Goal: Information Seeking & Learning: Learn about a topic

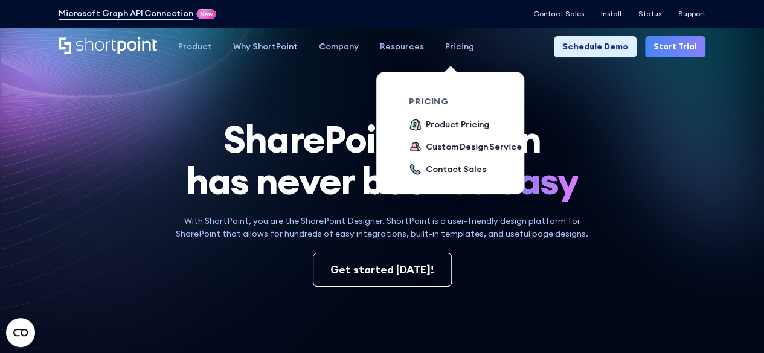
click at [445, 48] on div "Pricing" at bounding box center [459, 46] width 29 height 13
click at [462, 128] on div "Product Pricing" at bounding box center [457, 124] width 63 height 13
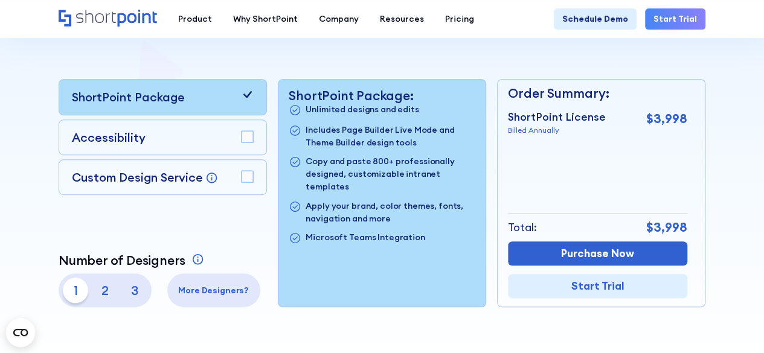
scroll to position [242, 0]
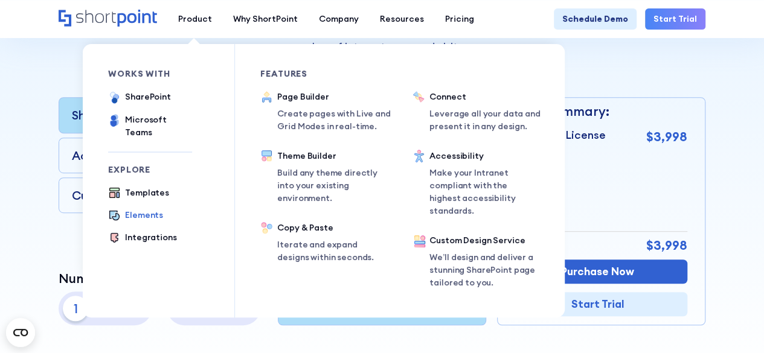
drag, startPoint x: 131, startPoint y: 203, endPoint x: 289, endPoint y: 308, distance: 189.7
click at [131, 209] on div "Elements" at bounding box center [144, 215] width 38 height 13
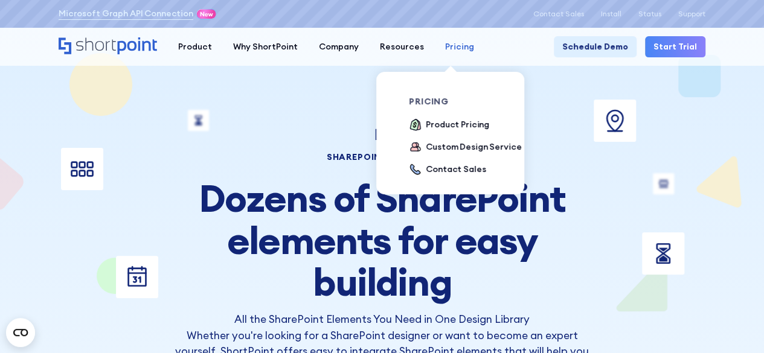
click at [445, 47] on div "Pricing" at bounding box center [459, 46] width 29 height 13
click at [454, 123] on div "Product Pricing" at bounding box center [457, 124] width 63 height 13
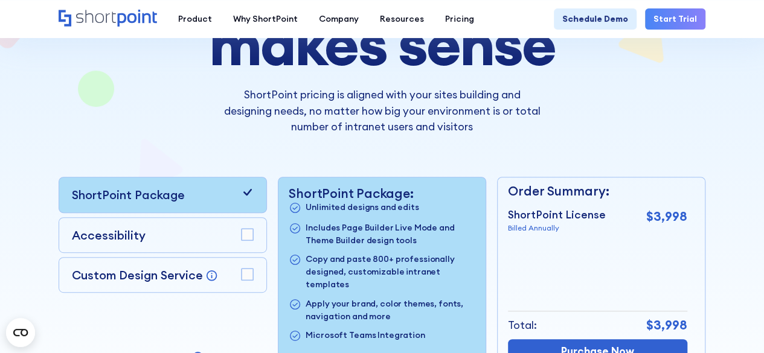
scroll to position [181, 0]
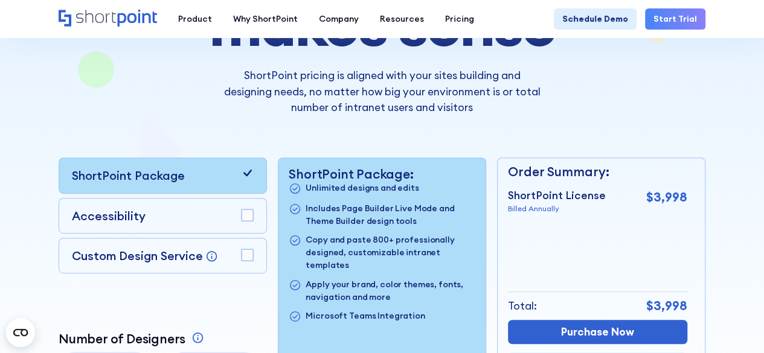
click at [124, 209] on p "Accessibility" at bounding box center [109, 216] width 74 height 18
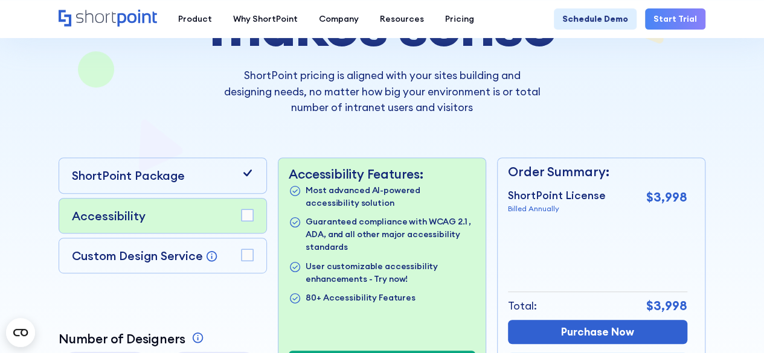
click at [249, 212] on rect at bounding box center [247, 215] width 11 height 11
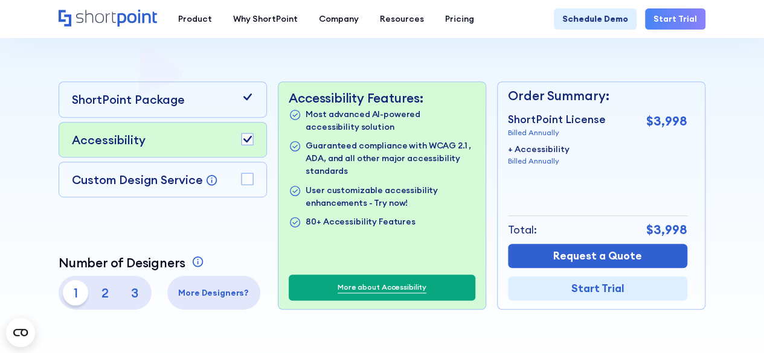
scroll to position [242, 0]
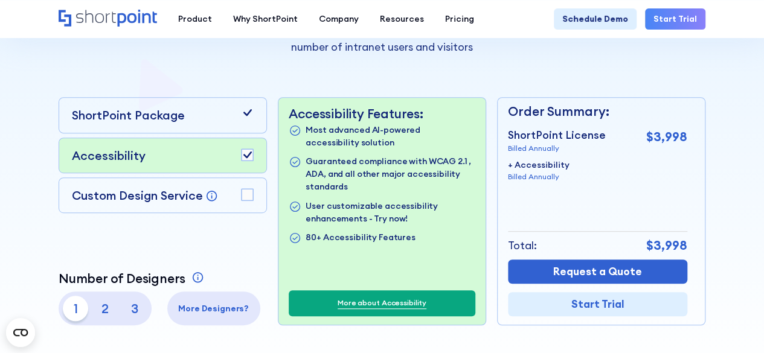
click at [249, 158] on rect at bounding box center [247, 154] width 11 height 11
click at [245, 195] on rect at bounding box center [247, 194] width 11 height 11
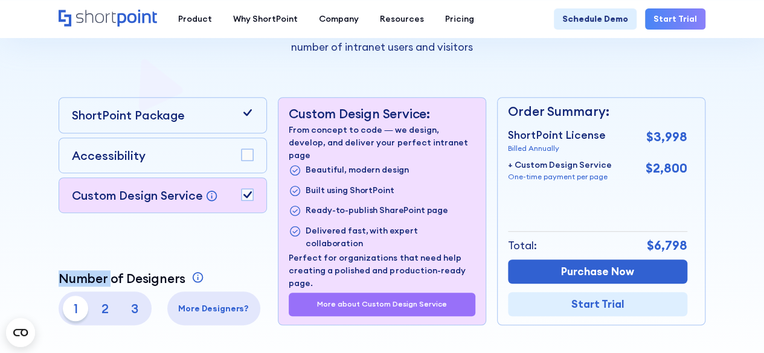
click at [245, 195] on icon at bounding box center [247, 195] width 8 height 7
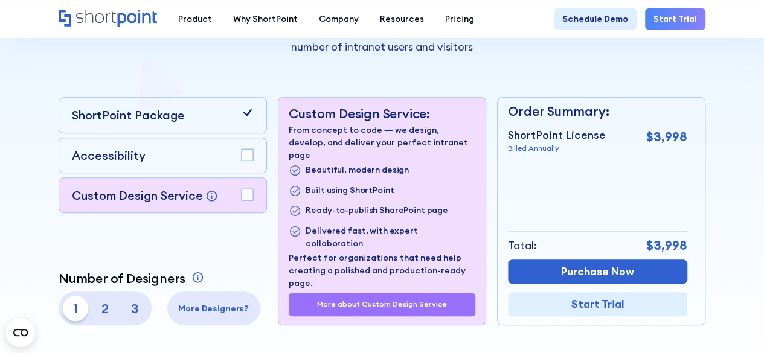
click at [214, 248] on div "ShortPoint Package Accessibility Custom Design Service Bring your dream design …" at bounding box center [163, 211] width 208 height 228
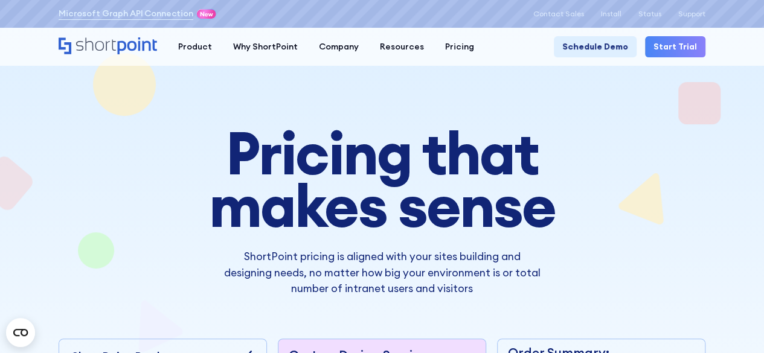
drag, startPoint x: 37, startPoint y: 166, endPoint x: 60, endPoint y: 175, distance: 24.5
click at [40, 167] on div at bounding box center [382, 326] width 761 height 610
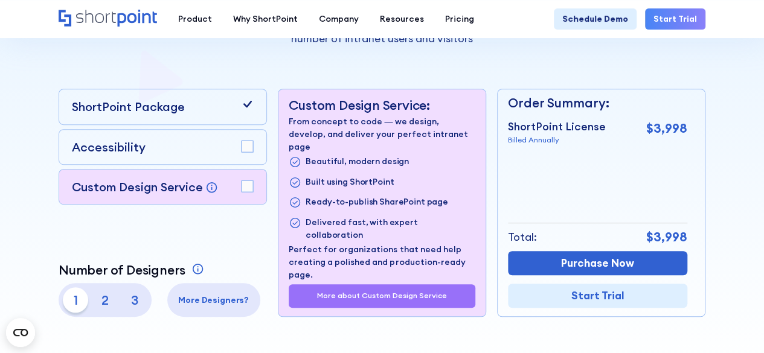
scroll to position [302, 0]
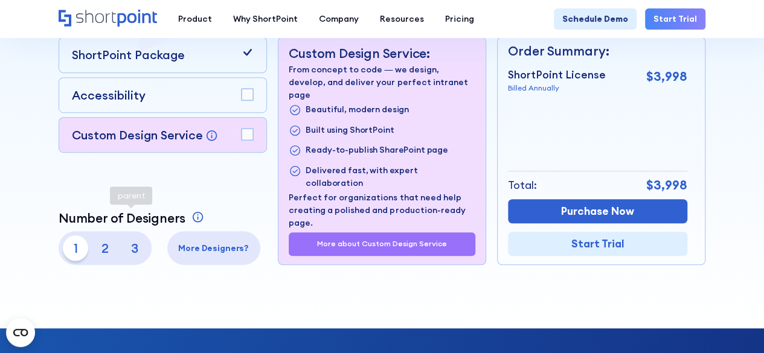
click at [137, 250] on p "3" at bounding box center [134, 248] width 25 height 25
click at [77, 250] on p "1" at bounding box center [75, 248] width 25 height 25
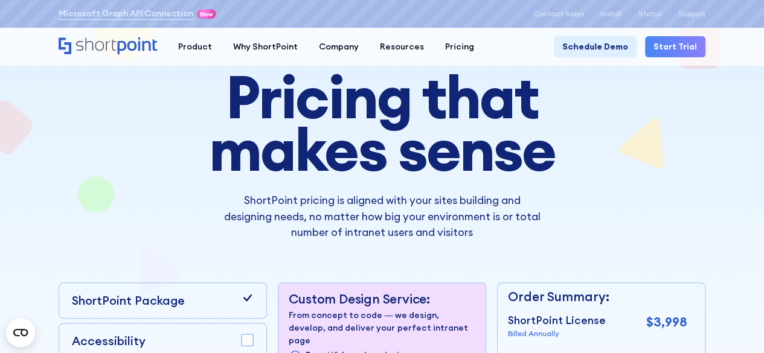
scroll to position [0, 0]
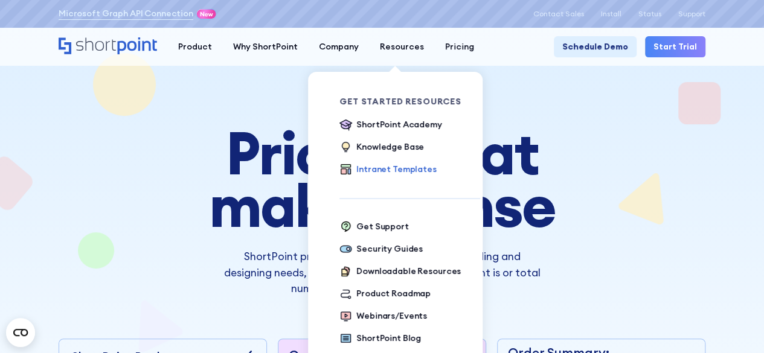
click at [383, 169] on div "Intranet Templates" at bounding box center [396, 169] width 80 height 13
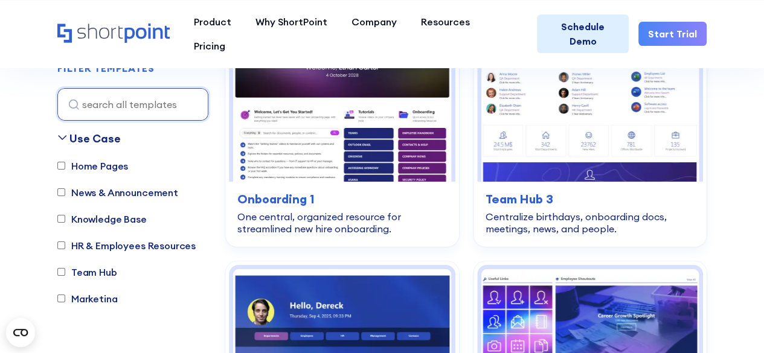
scroll to position [2235, 0]
